Goal: Task Accomplishment & Management: Manage account settings

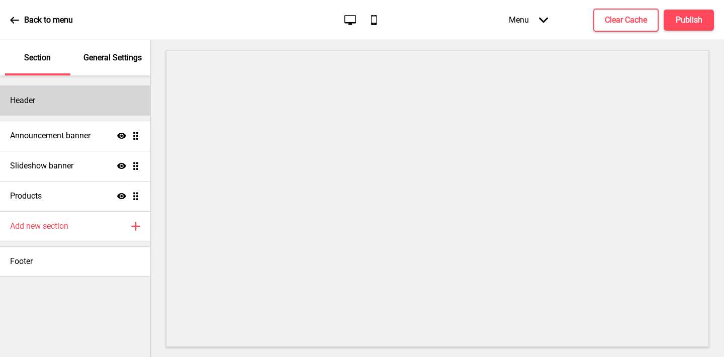
click at [85, 98] on div "Header" at bounding box center [75, 100] width 150 height 30
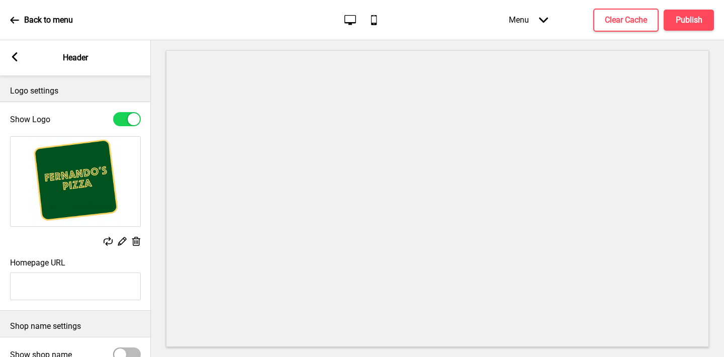
click at [135, 244] on icon at bounding box center [136, 241] width 9 height 9
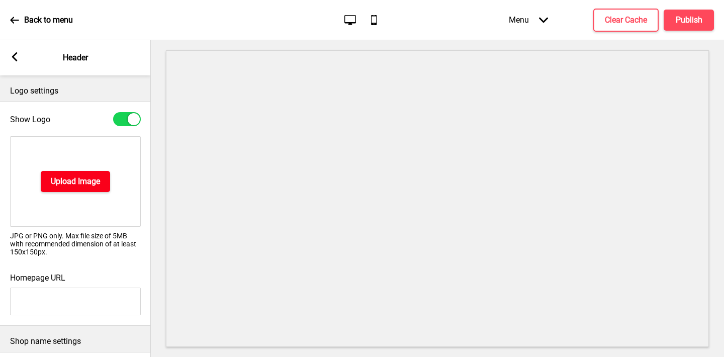
click at [76, 179] on h4 "Upload Image" at bounding box center [75, 181] width 49 height 11
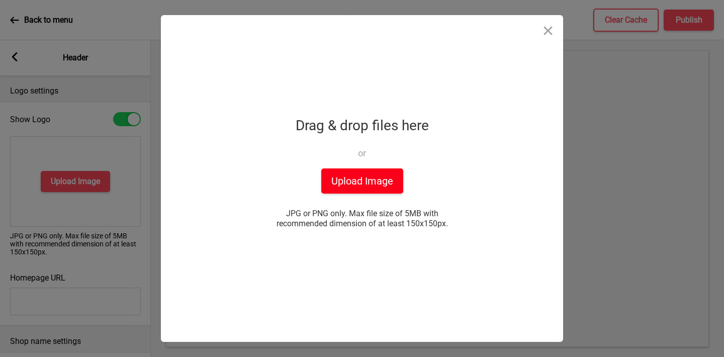
click at [340, 176] on button "Upload Image" at bounding box center [362, 180] width 82 height 25
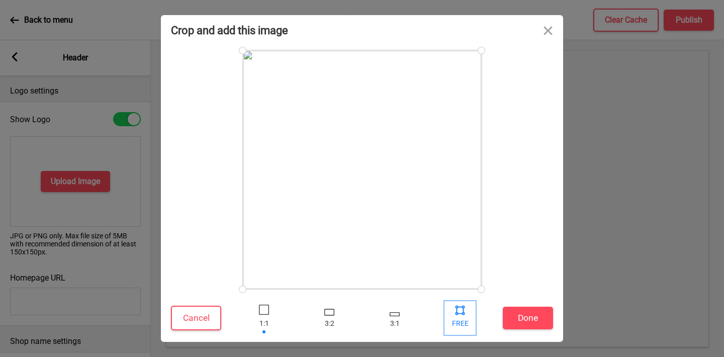
click at [461, 306] on div at bounding box center [459, 309] width 15 height 15
drag, startPoint x: 480, startPoint y: 291, endPoint x: 507, endPoint y: 218, distance: 77.6
click at [507, 218] on div at bounding box center [362, 169] width 382 height 239
drag, startPoint x: 482, startPoint y: 51, endPoint x: 529, endPoint y: 124, distance: 86.9
click at [529, 124] on div at bounding box center [362, 169] width 382 height 239
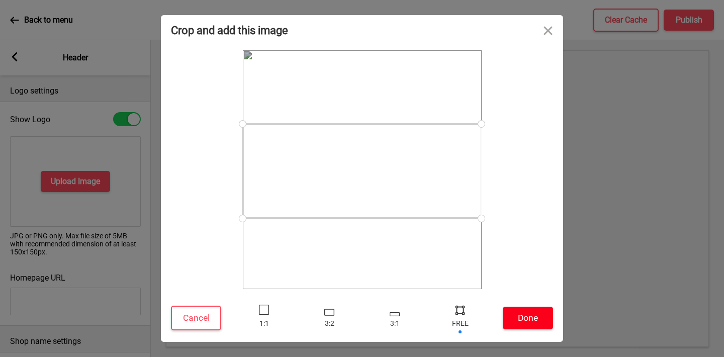
click at [531, 315] on button "Done" at bounding box center [528, 318] width 50 height 23
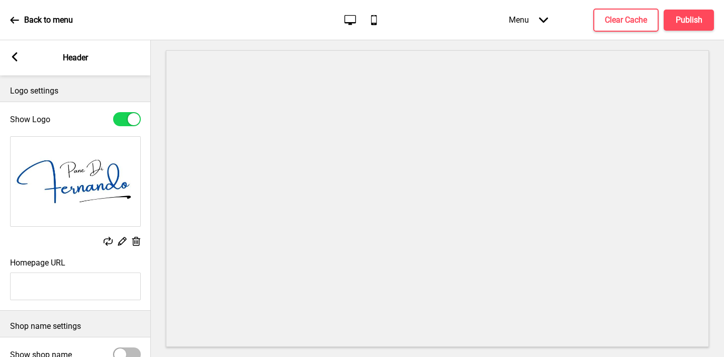
click at [76, 235] on div "Replace Edit Delete" at bounding box center [75, 192] width 151 height 122
click at [266, 25] on div "Back to menu Desktop Mobile Menu Arrow down Product Page Store Information Chec…" at bounding box center [362, 20] width 724 height 40
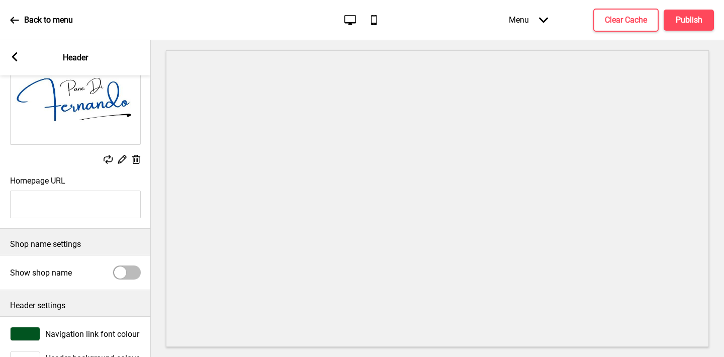
scroll to position [111, 0]
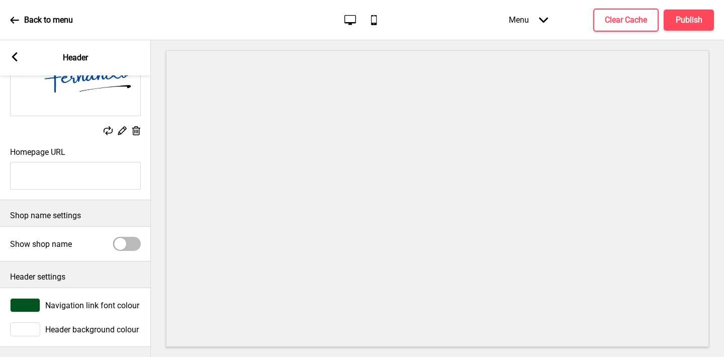
click at [27, 305] on div at bounding box center [25, 305] width 30 height 14
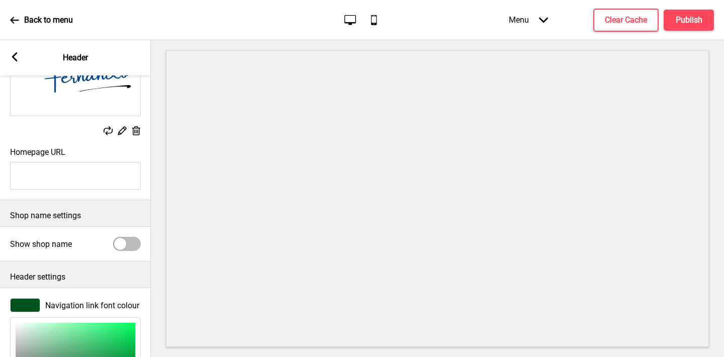
scroll to position [274, 0]
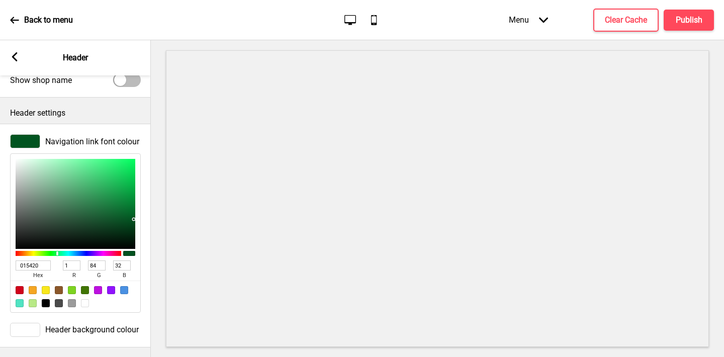
click at [32, 265] on input "015420" at bounding box center [33, 265] width 35 height 10
paste input "04598"
type input "004598"
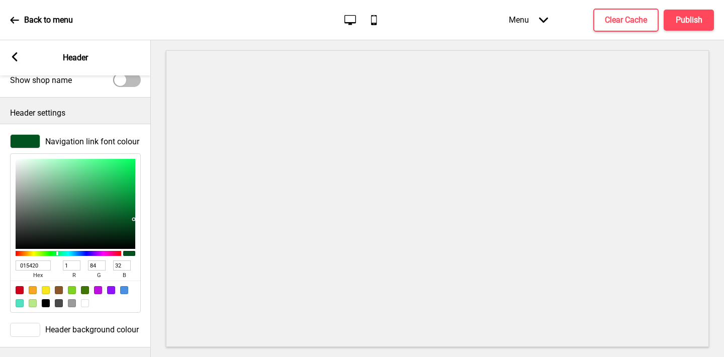
type input "0"
type input "69"
type input "152"
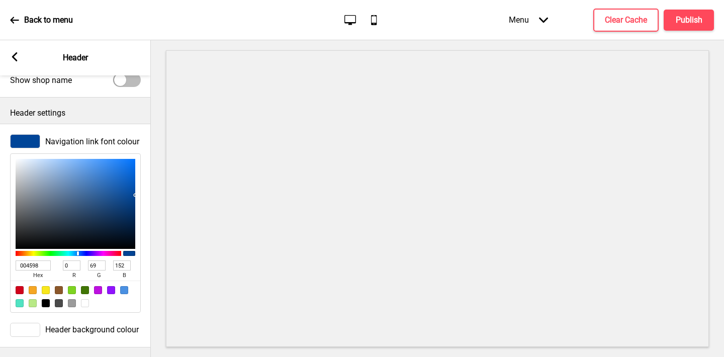
type input "004598"
click at [12, 55] on rect at bounding box center [14, 56] width 9 height 9
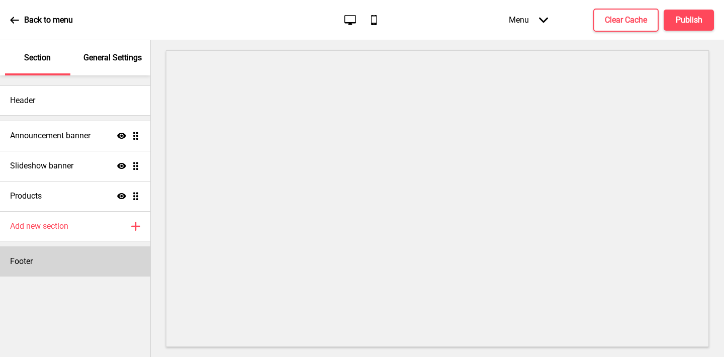
click at [44, 258] on div "Footer" at bounding box center [75, 261] width 150 height 30
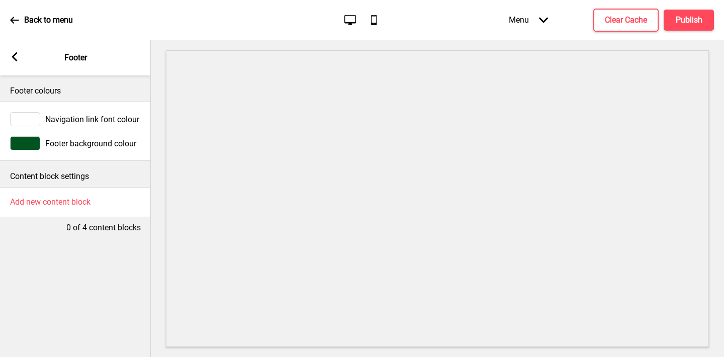
click at [27, 139] on div at bounding box center [25, 143] width 30 height 14
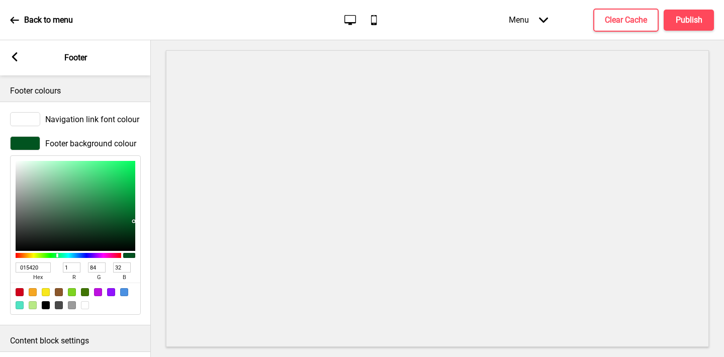
click at [36, 267] on input "015420" at bounding box center [33, 267] width 35 height 10
paste input "04598"
type input "004598"
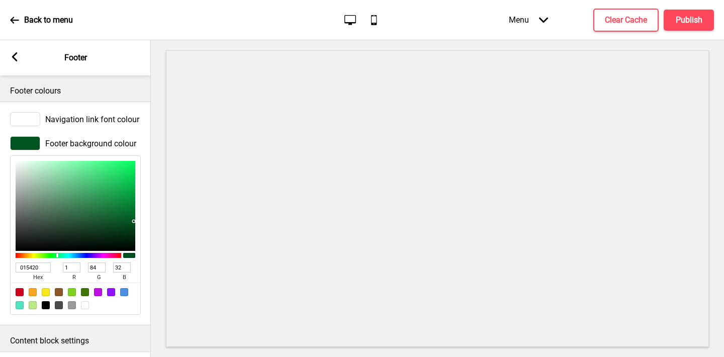
type input "0"
type input "69"
type input "152"
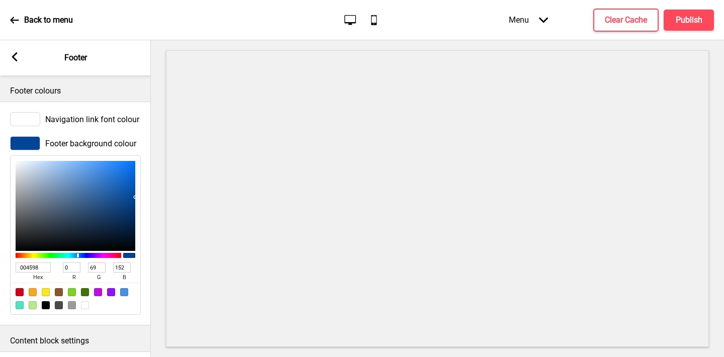
type input "004598"
click at [13, 60] on rect at bounding box center [14, 56] width 9 height 9
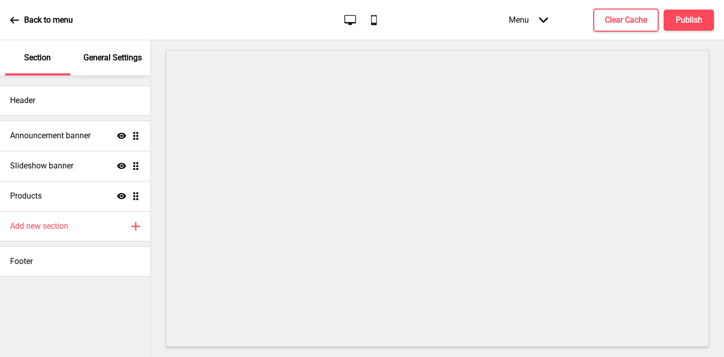
click at [113, 57] on p "General Settings" at bounding box center [112, 57] width 58 height 11
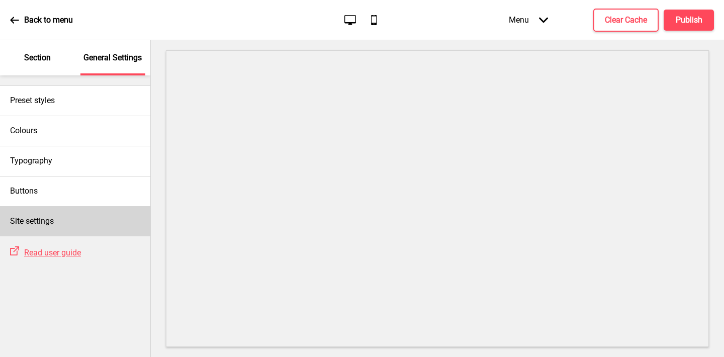
click at [80, 215] on div "Site settings" at bounding box center [75, 221] width 150 height 30
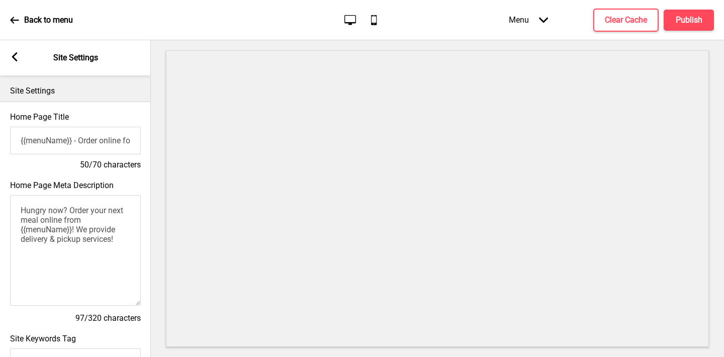
scroll to position [432, 0]
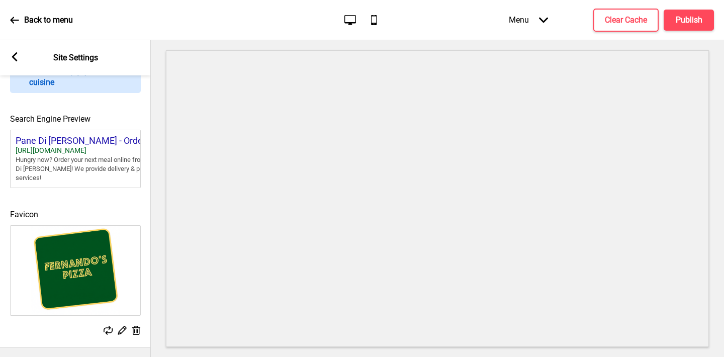
click at [136, 332] on icon at bounding box center [136, 330] width 9 height 9
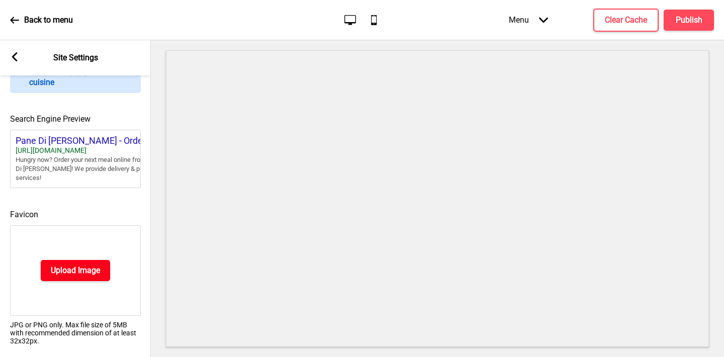
click at [86, 273] on h4 "Upload Image" at bounding box center [75, 270] width 49 height 11
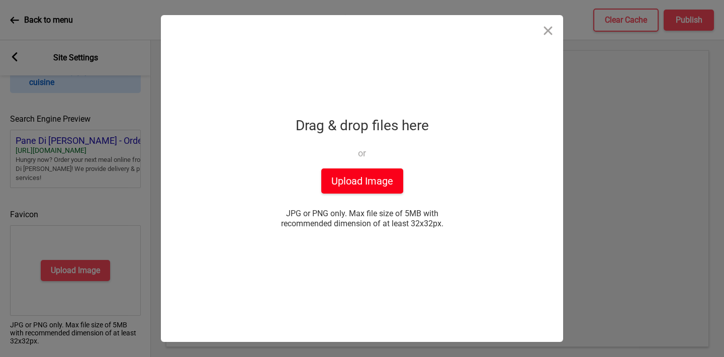
click at [371, 186] on button "Upload Image" at bounding box center [362, 180] width 82 height 25
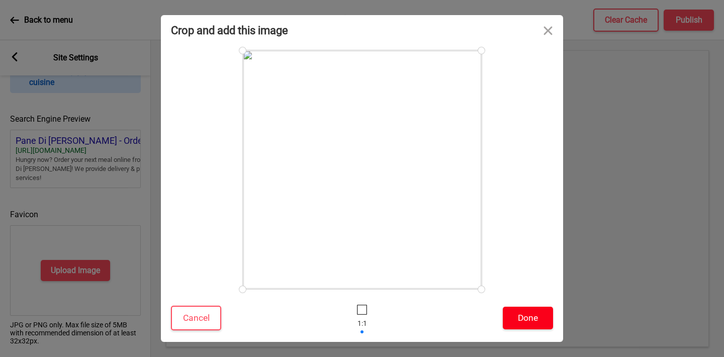
click at [523, 319] on button "Done" at bounding box center [528, 318] width 50 height 23
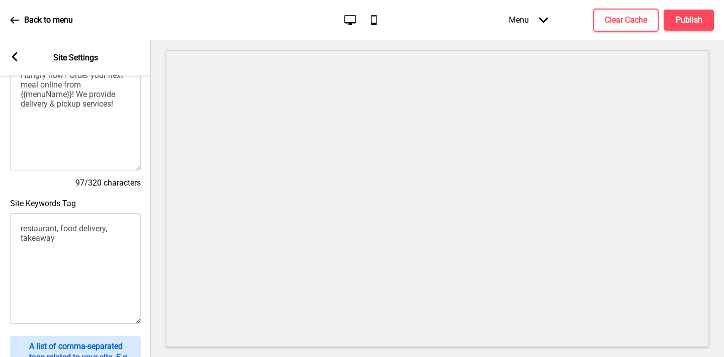
scroll to position [0, 0]
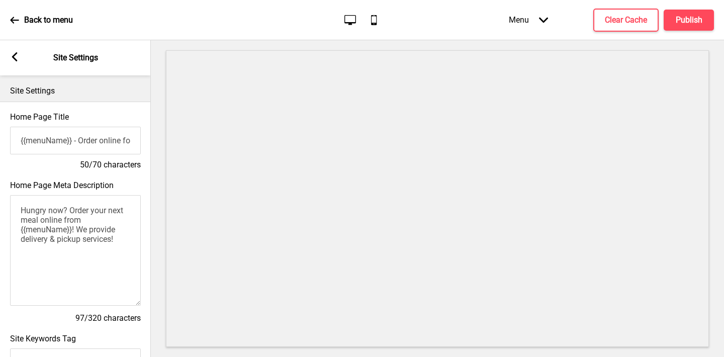
click at [12, 56] on rect at bounding box center [14, 56] width 9 height 9
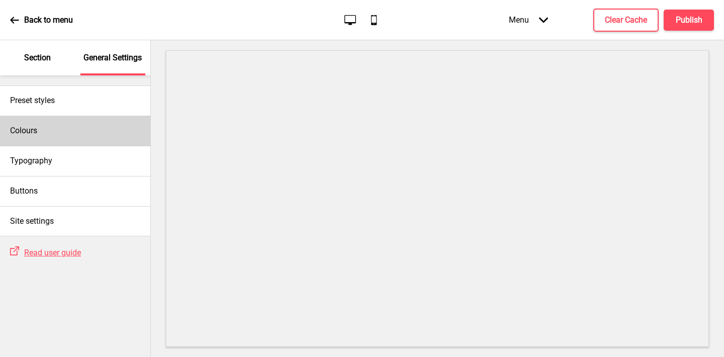
click at [62, 126] on div "Colours" at bounding box center [75, 131] width 150 height 30
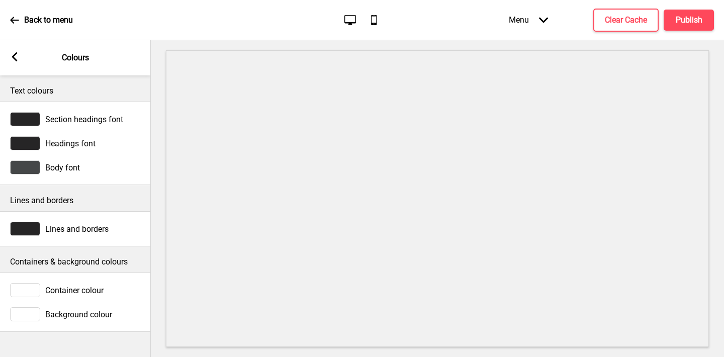
click at [16, 61] on icon at bounding box center [15, 56] width 6 height 9
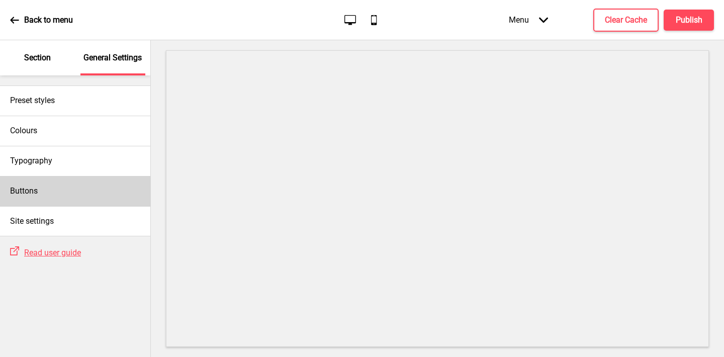
click at [27, 194] on h4 "Buttons" at bounding box center [24, 191] width 28 height 11
select select "square"
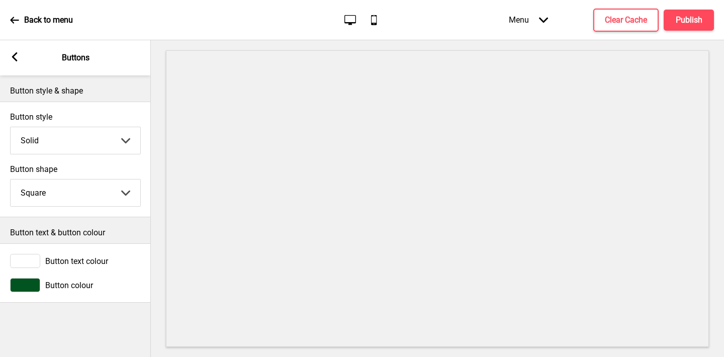
click at [31, 284] on div at bounding box center [25, 285] width 30 height 14
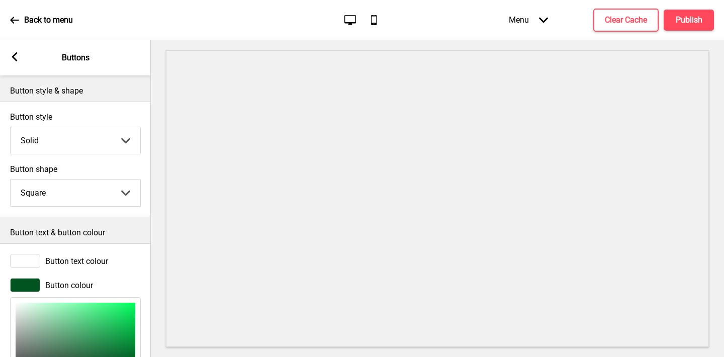
scroll to position [120, 0]
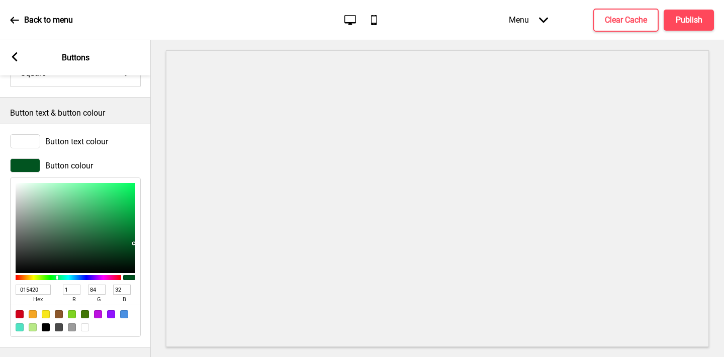
click at [33, 289] on input "015420" at bounding box center [33, 290] width 35 height 10
paste input "04598"
type input "004598"
type input "0"
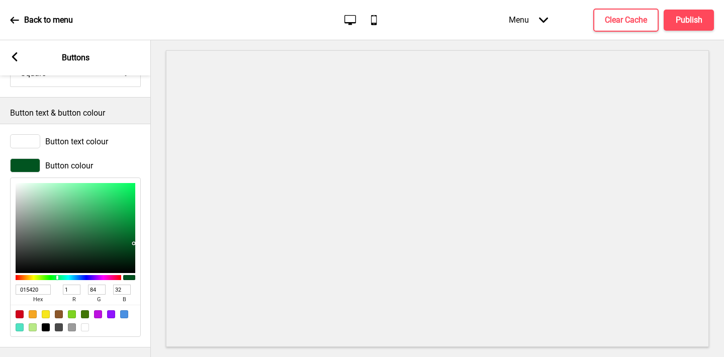
type input "69"
type input "152"
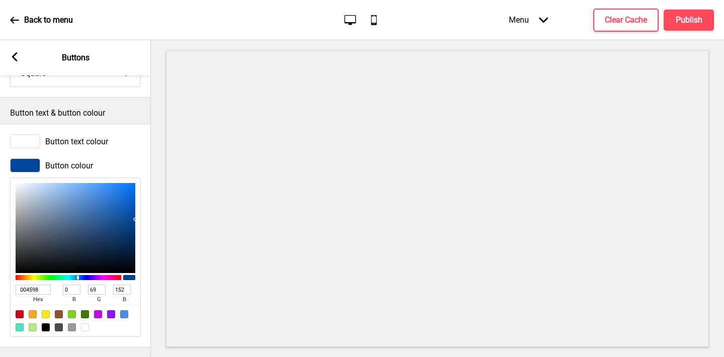
scroll to position [0, 0]
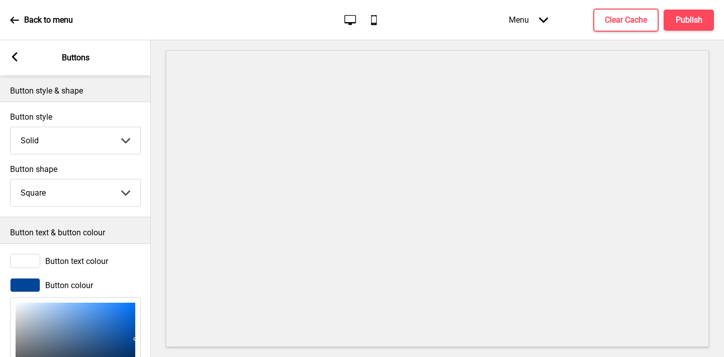
type input "004598"
click at [14, 57] on rect at bounding box center [14, 56] width 9 height 9
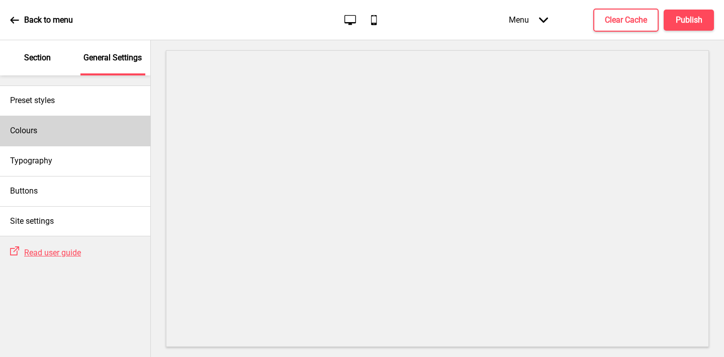
click at [46, 136] on div "Colours" at bounding box center [75, 131] width 150 height 30
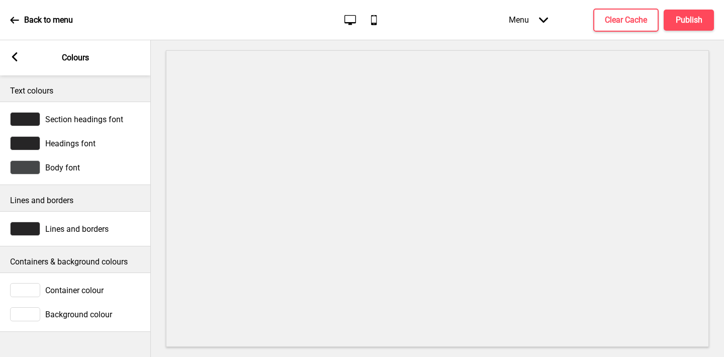
click at [27, 315] on div at bounding box center [25, 314] width 30 height 14
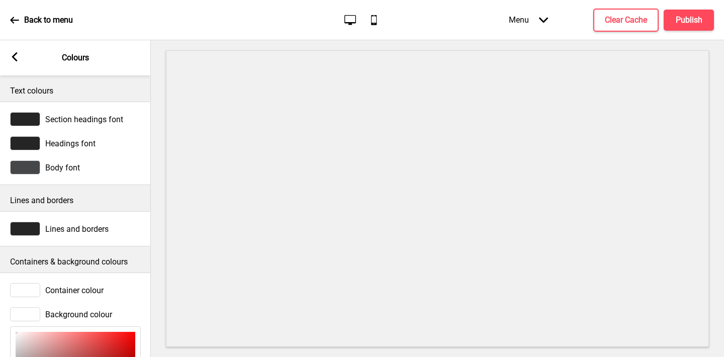
scroll to position [149, 0]
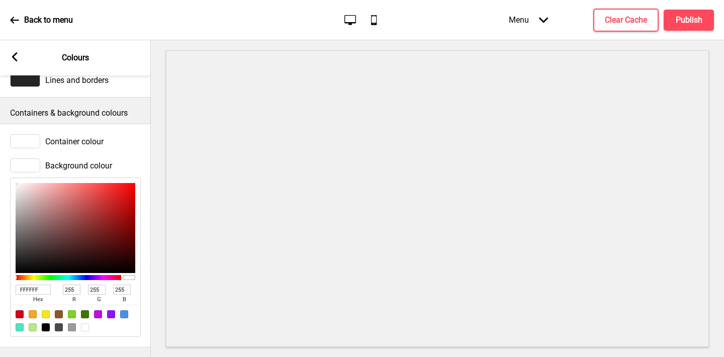
click at [31, 288] on input "FFFFFF" at bounding box center [33, 290] width 35 height 10
paste input "004598"
type input "004598"
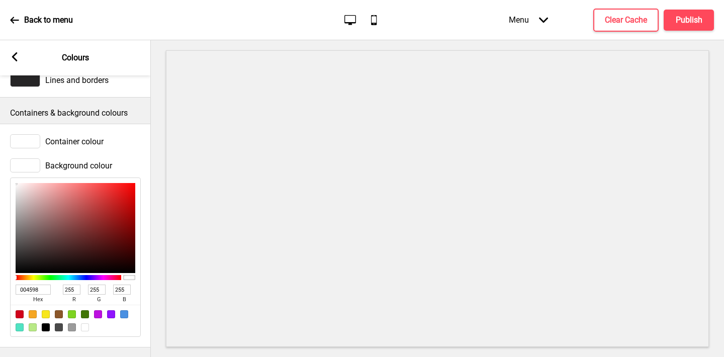
type input "0"
type input "69"
type input "152"
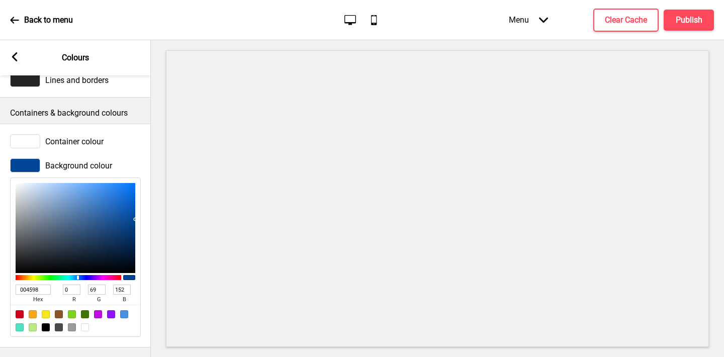
type input "004598"
click at [14, 61] on rect at bounding box center [14, 56] width 9 height 9
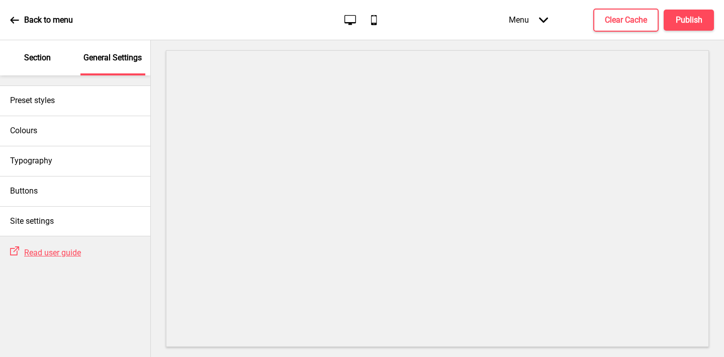
click at [44, 55] on p "Section" at bounding box center [37, 57] width 27 height 11
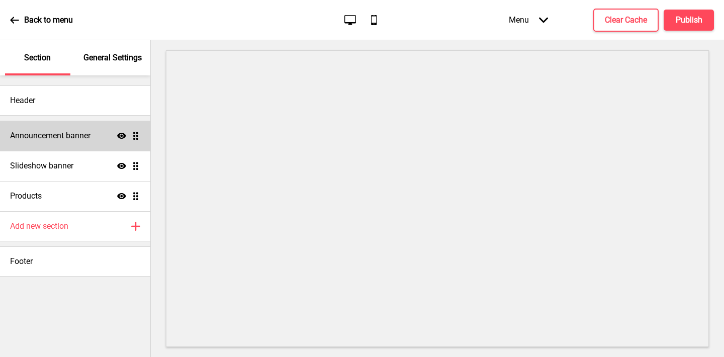
click at [42, 136] on h4 "Announcement banner" at bounding box center [50, 135] width 80 height 11
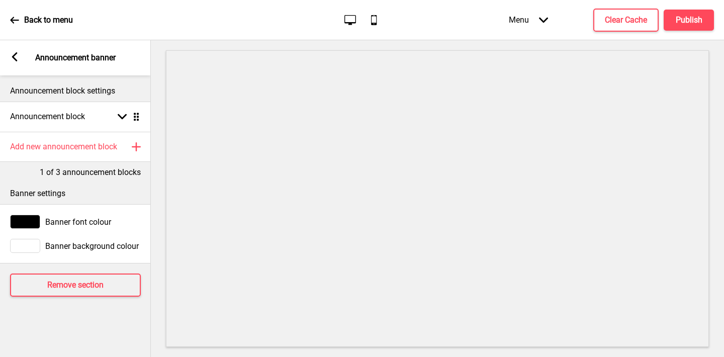
click at [28, 244] on div at bounding box center [25, 246] width 30 height 14
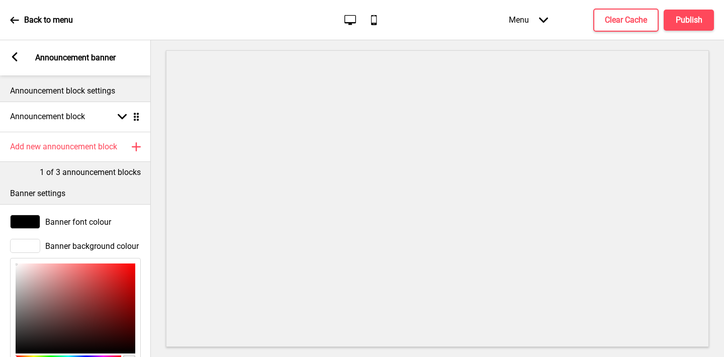
scroll to position [124, 0]
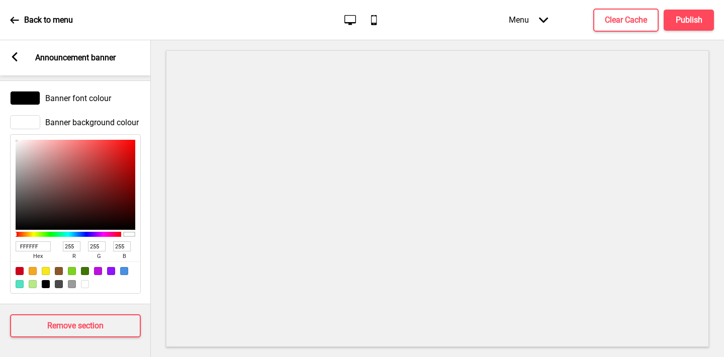
click at [31, 247] on input "FFFFFF" at bounding box center [33, 246] width 35 height 10
paste input "004598"
type input "004598"
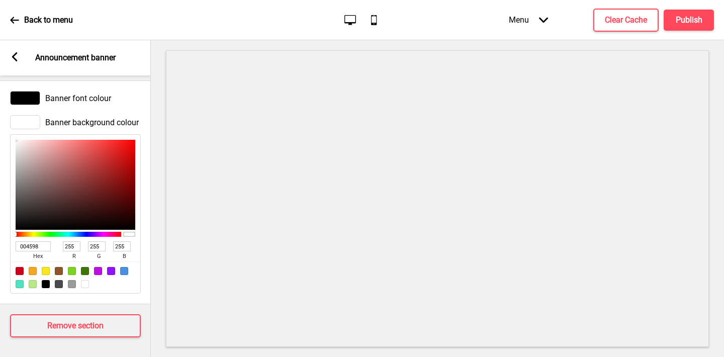
type input "0"
type input "69"
type input "152"
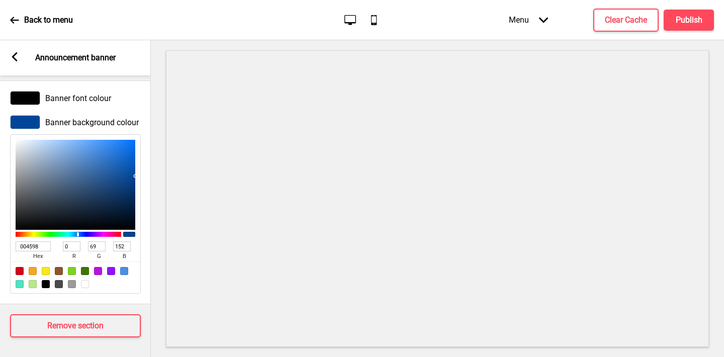
type input "004598"
click at [31, 86] on div "Banner font colour" at bounding box center [75, 98] width 151 height 24
click at [30, 96] on div at bounding box center [25, 98] width 30 height 14
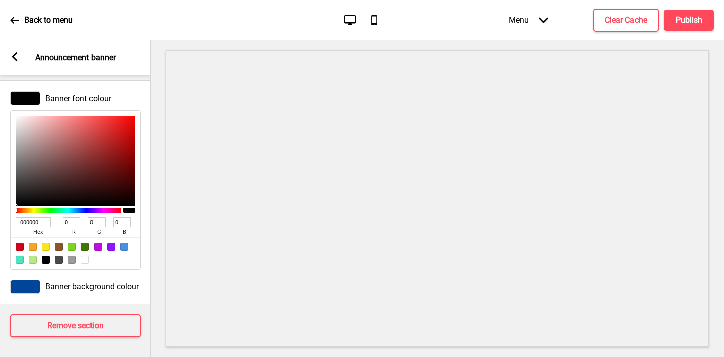
click at [85, 259] on div at bounding box center [85, 260] width 8 height 8
type input "FFFFFF"
type input "255"
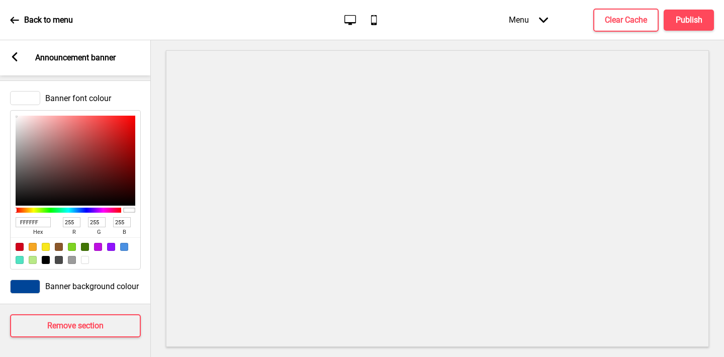
click at [18, 55] on rect at bounding box center [14, 56] width 9 height 9
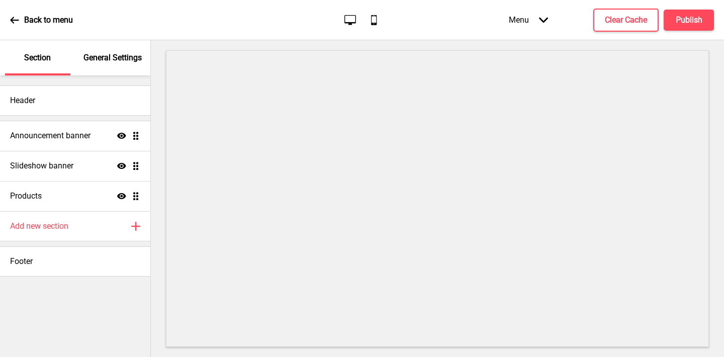
click at [113, 65] on div "General Settings" at bounding box center [112, 57] width 65 height 35
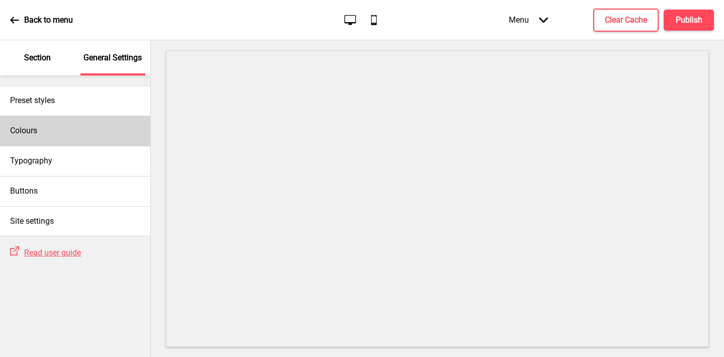
click at [95, 126] on div "Colours" at bounding box center [75, 131] width 150 height 30
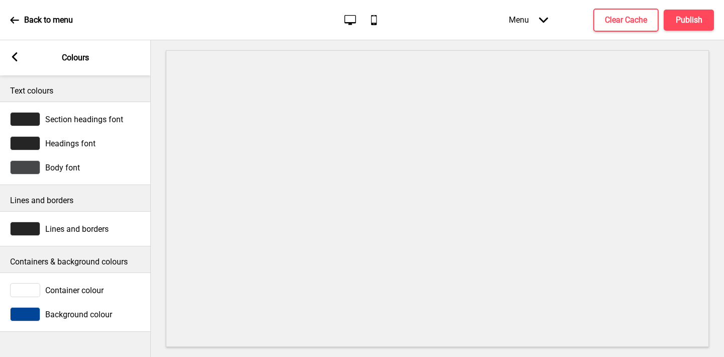
click at [24, 120] on div at bounding box center [25, 119] width 30 height 14
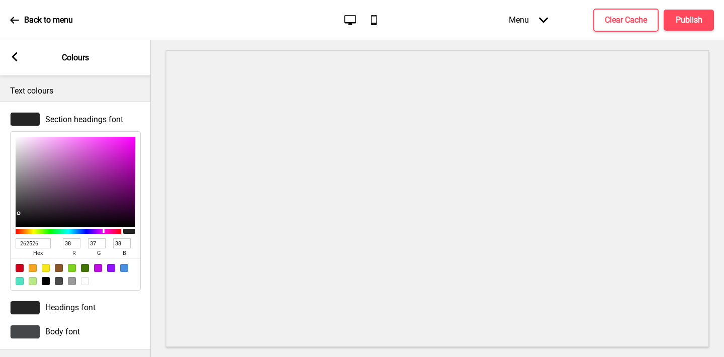
click at [82, 281] on div at bounding box center [85, 281] width 8 height 8
type input "FFFFFF"
type input "255"
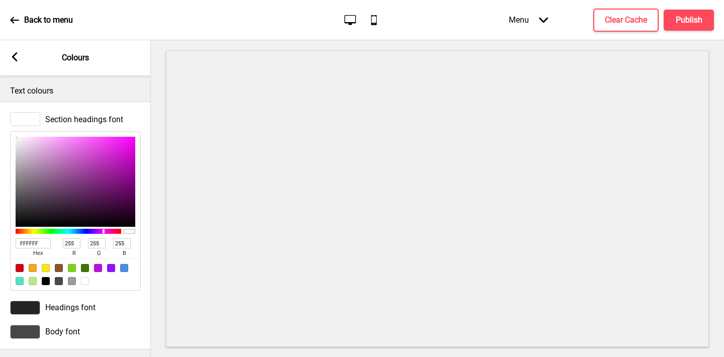
click at [21, 307] on div at bounding box center [25, 308] width 30 height 14
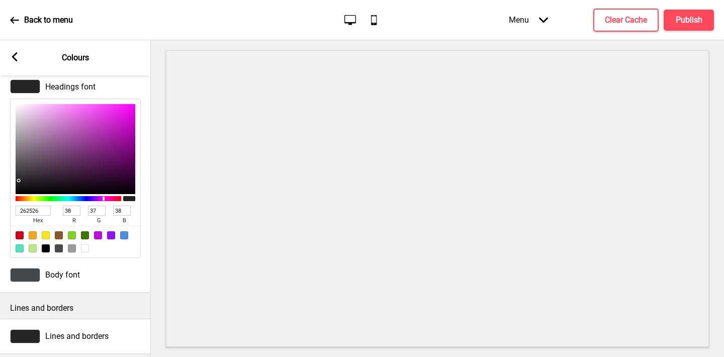
scroll to position [0, 0]
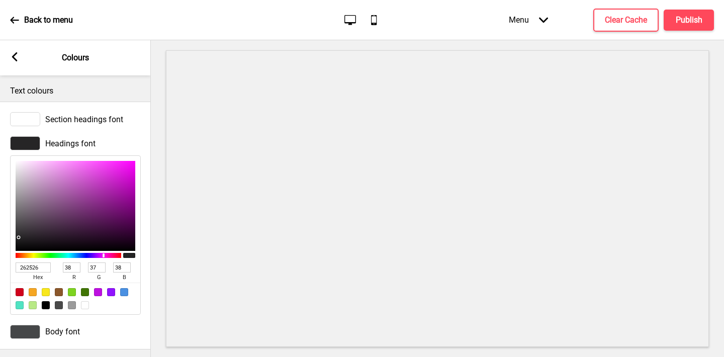
click at [86, 305] on div at bounding box center [85, 305] width 8 height 8
type input "FFFFFF"
type input "255"
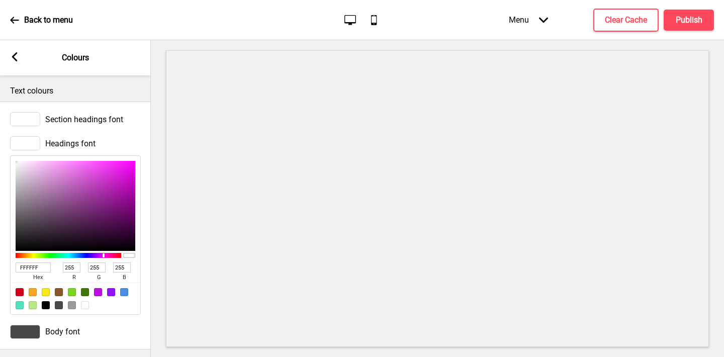
click at [57, 307] on div at bounding box center [59, 305] width 8 height 8
type input "4A4A4A"
type input "74"
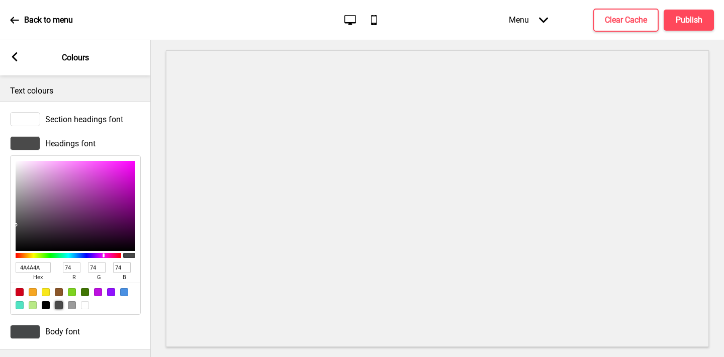
scroll to position [149, 0]
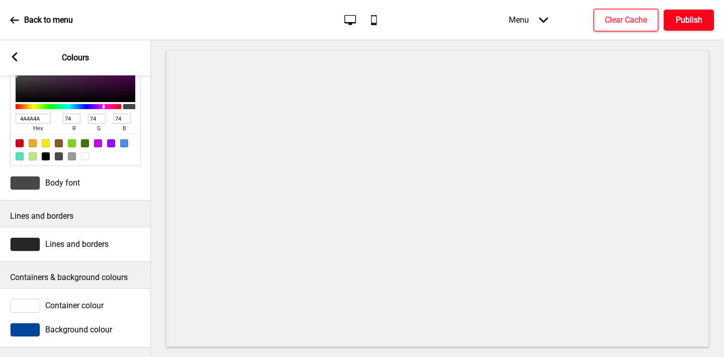
click at [685, 13] on button "Publish" at bounding box center [689, 20] width 50 height 21
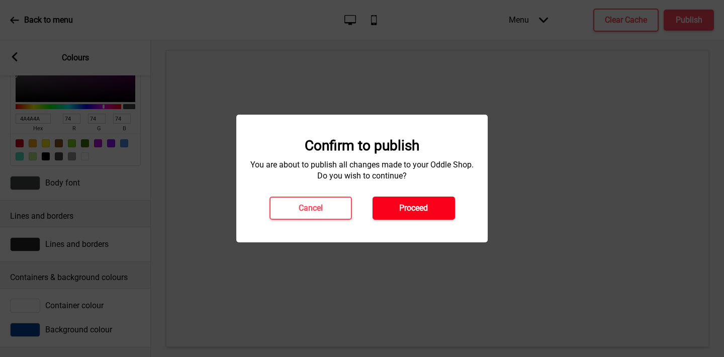
click at [432, 201] on button "Proceed" at bounding box center [414, 208] width 82 height 23
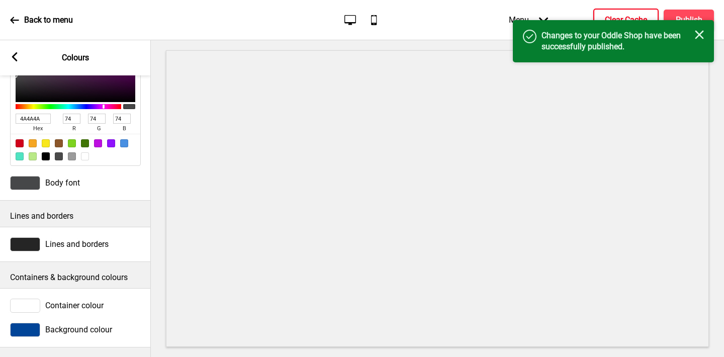
click at [606, 11] on button "Clear Cache" at bounding box center [625, 20] width 65 height 23
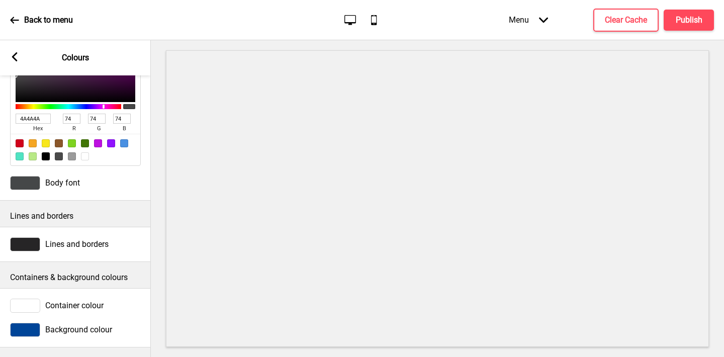
click at [15, 54] on icon at bounding box center [15, 56] width 6 height 9
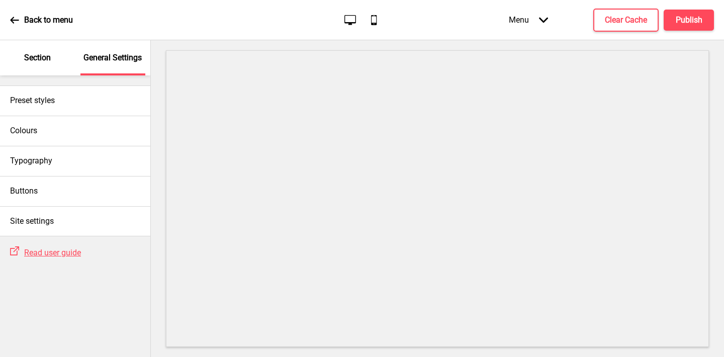
click at [49, 60] on p "Section" at bounding box center [37, 57] width 27 height 11
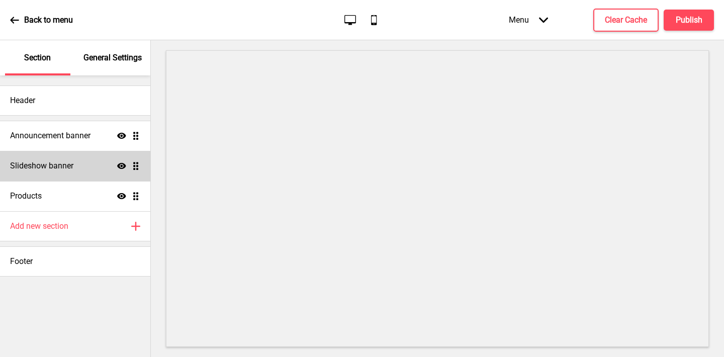
click at [50, 158] on div "Slideshow banner Show Drag" at bounding box center [75, 166] width 150 height 30
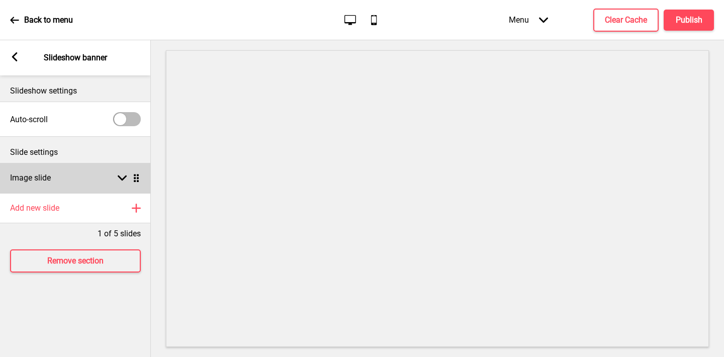
click at [47, 173] on h4 "Image slide" at bounding box center [30, 177] width 41 height 11
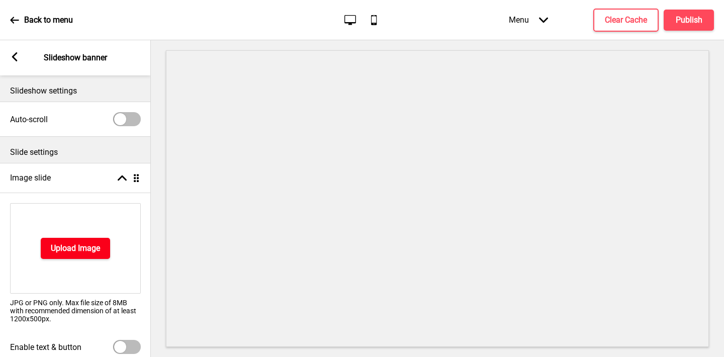
click at [58, 246] on h4 "Upload Image" at bounding box center [75, 248] width 49 height 11
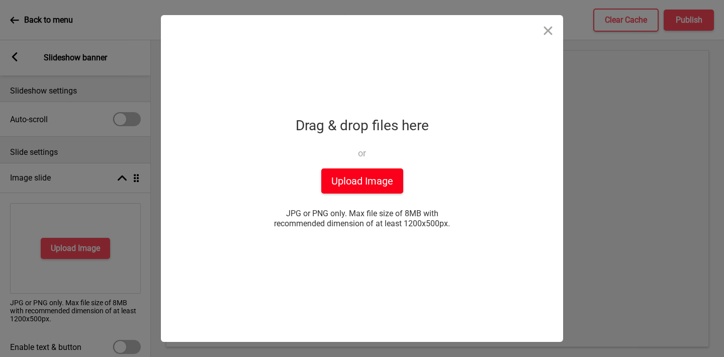
click at [332, 182] on button "Upload Image" at bounding box center [362, 180] width 82 height 25
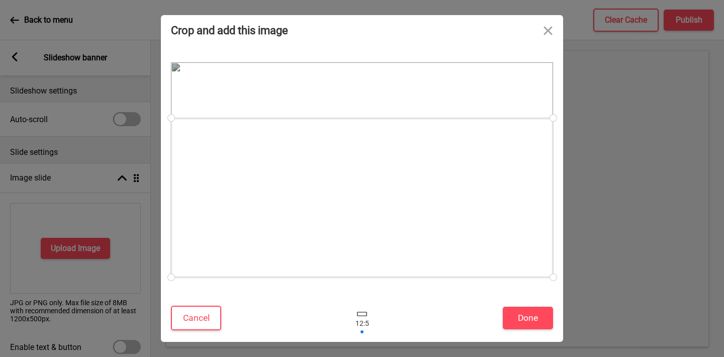
drag, startPoint x: 491, startPoint y: 223, endPoint x: 501, endPoint y: 263, distance: 41.5
click at [501, 263] on div at bounding box center [362, 197] width 382 height 159
drag, startPoint x: 550, startPoint y: 118, endPoint x: 523, endPoint y: 158, distance: 48.8
click at [523, 158] on div at bounding box center [362, 169] width 382 height 215
drag, startPoint x: 463, startPoint y: 183, endPoint x: 509, endPoint y: 187, distance: 46.4
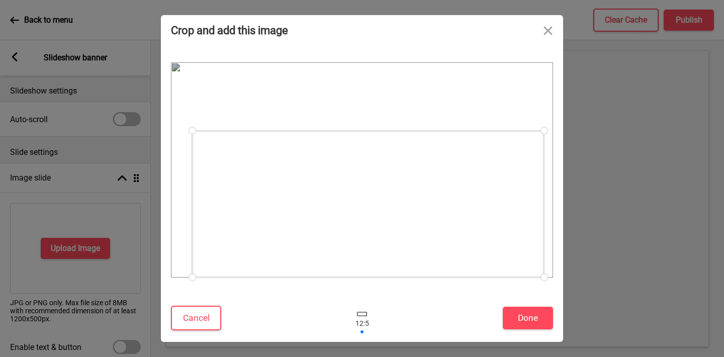
click at [509, 187] on div at bounding box center [368, 204] width 352 height 147
click at [528, 311] on button "Done" at bounding box center [528, 318] width 50 height 23
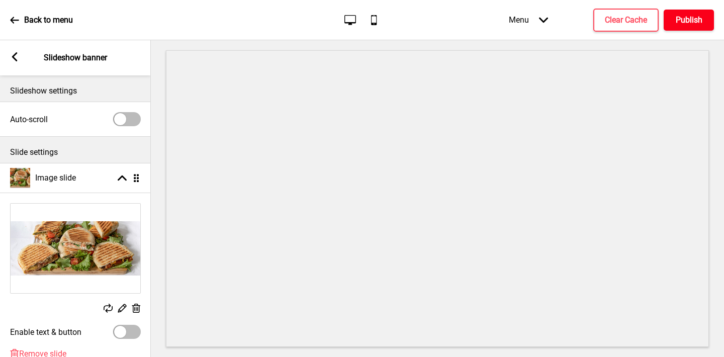
click at [696, 16] on h4 "Publish" at bounding box center [689, 20] width 27 height 11
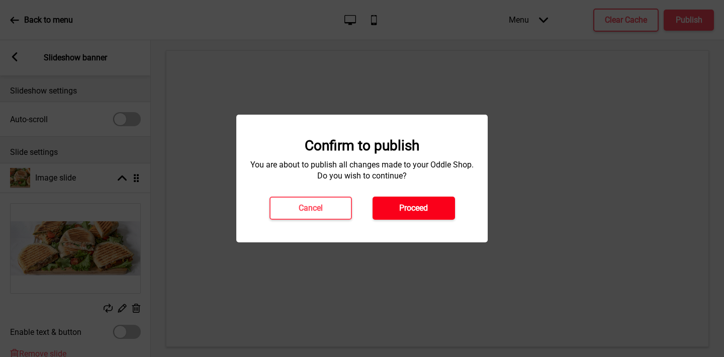
click at [438, 201] on button "Proceed" at bounding box center [414, 208] width 82 height 23
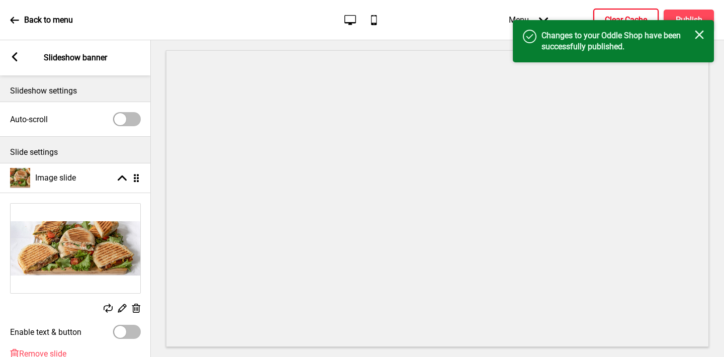
click at [605, 15] on h4 "Clear Cache" at bounding box center [626, 20] width 42 height 11
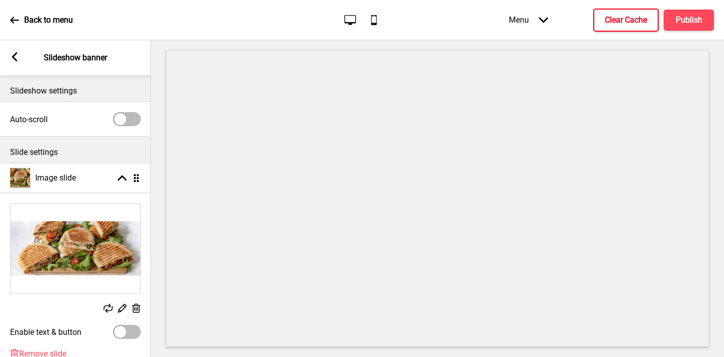
click at [11, 55] on rect at bounding box center [14, 56] width 9 height 9
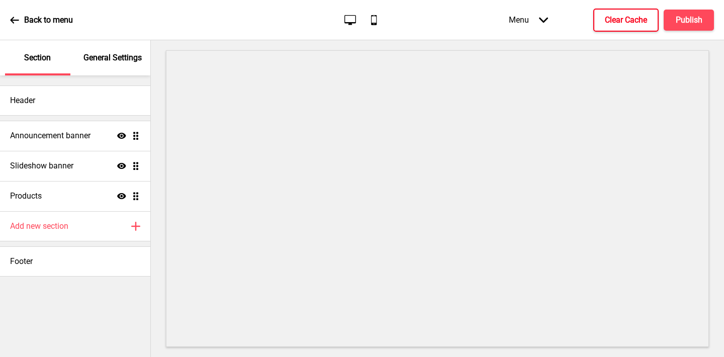
click at [108, 56] on p "General Settings" at bounding box center [112, 57] width 58 height 11
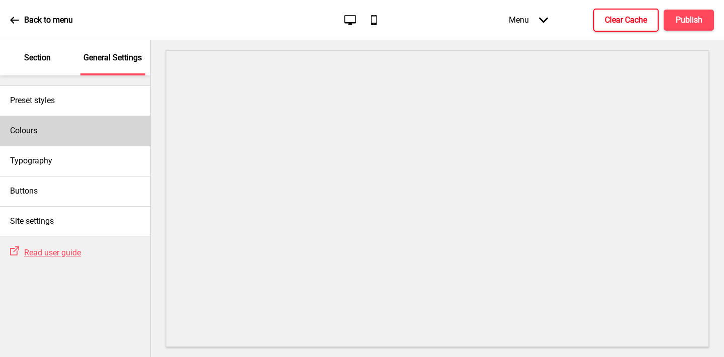
click at [37, 135] on h4 "Colours" at bounding box center [23, 130] width 27 height 11
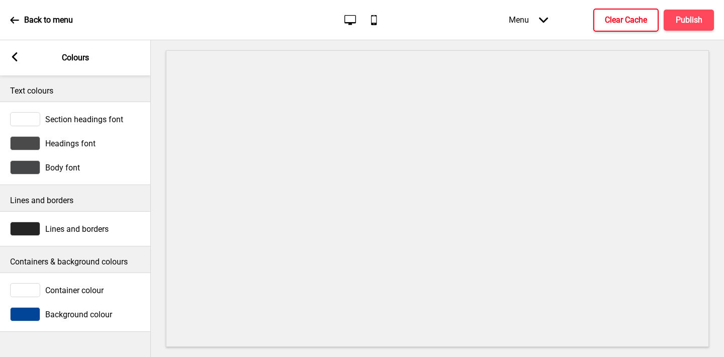
click at [27, 318] on div at bounding box center [25, 314] width 30 height 14
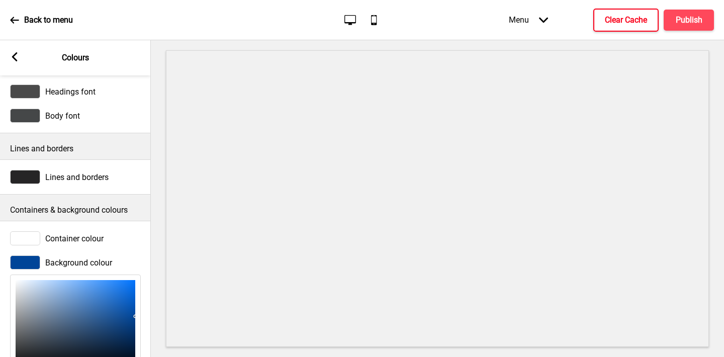
scroll to position [143, 0]
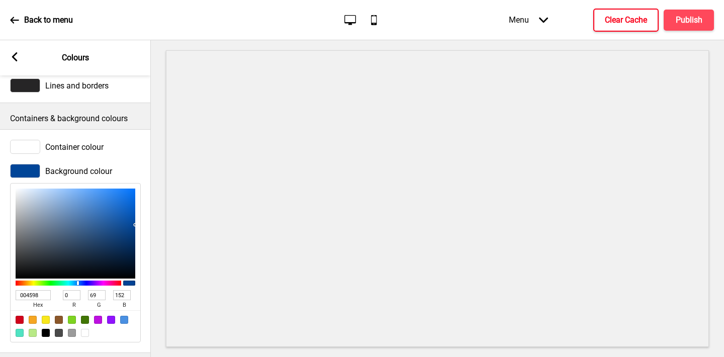
click at [36, 293] on input "004598" at bounding box center [33, 295] width 35 height 10
click at [23, 150] on div at bounding box center [25, 147] width 30 height 14
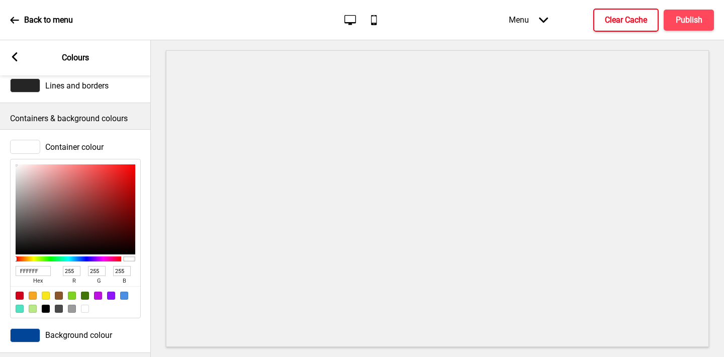
click at [37, 269] on input "FFFFFF" at bounding box center [33, 271] width 35 height 10
paste input "004598"
type input "004598"
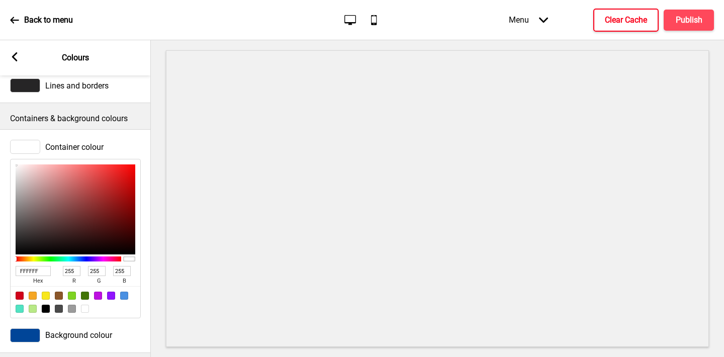
type input "0"
type input "69"
type input "152"
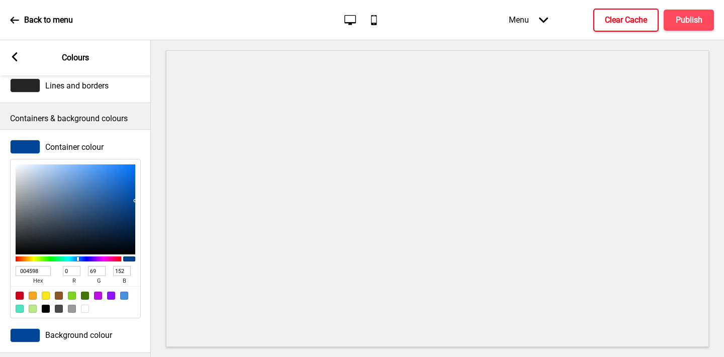
type input "EAF1F9"
type input "234"
type input "241"
type input "249"
click at [23, 166] on div at bounding box center [76, 209] width 120 height 90
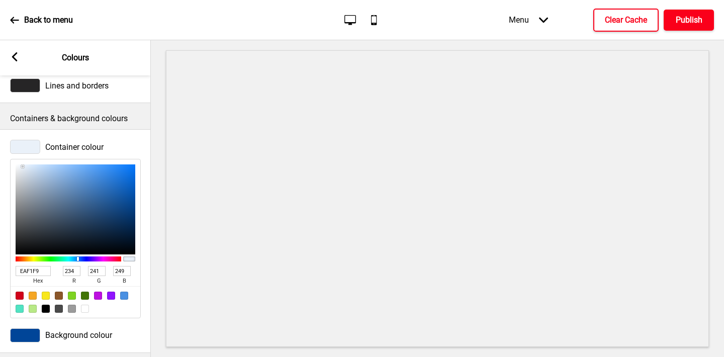
click at [691, 26] on button "Publish" at bounding box center [689, 20] width 50 height 21
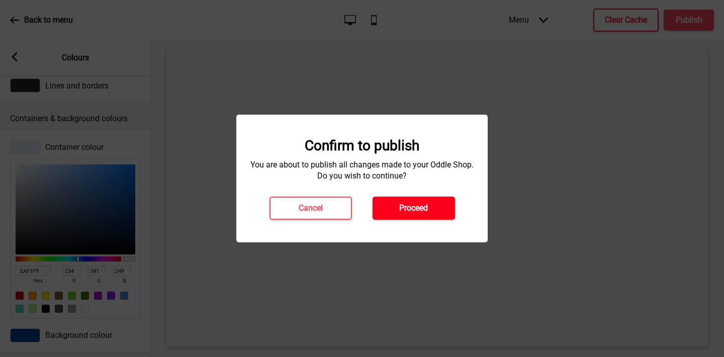
click at [428, 211] on button "Proceed" at bounding box center [414, 208] width 82 height 23
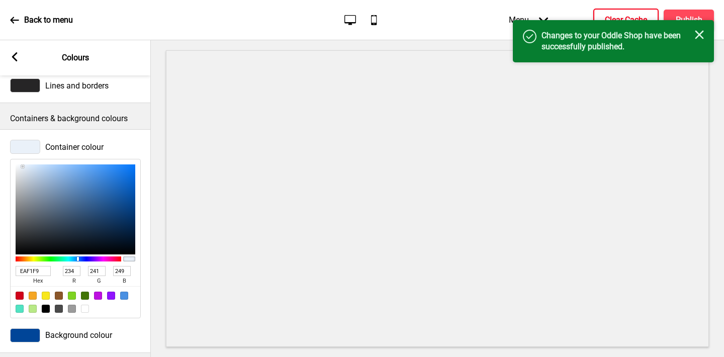
click at [617, 12] on button "Clear Cache" at bounding box center [625, 20] width 65 height 23
